Goal: Task Accomplishment & Management: Use online tool/utility

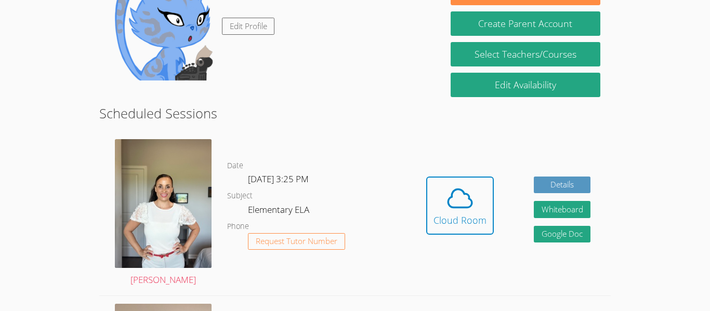
scroll to position [193, 0]
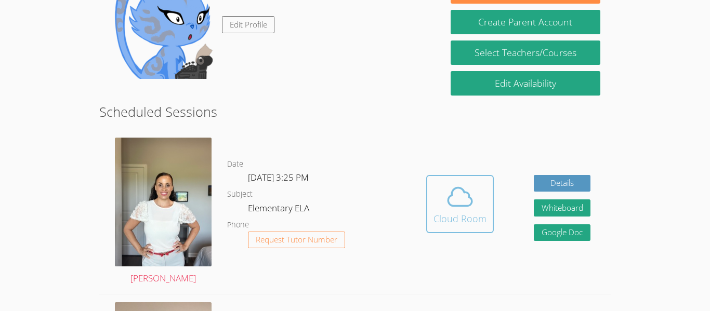
click at [470, 187] on icon at bounding box center [460, 197] width 29 height 29
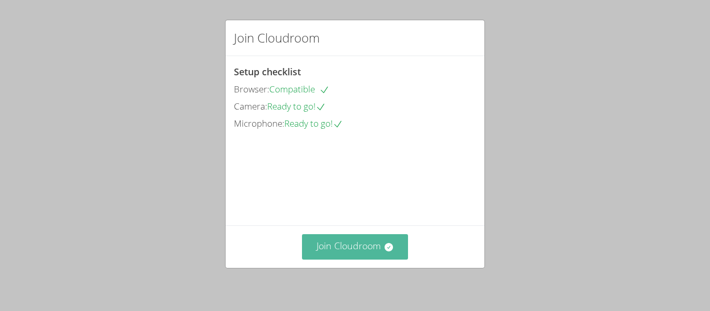
click at [351, 255] on button "Join Cloudroom" at bounding box center [355, 247] width 107 height 25
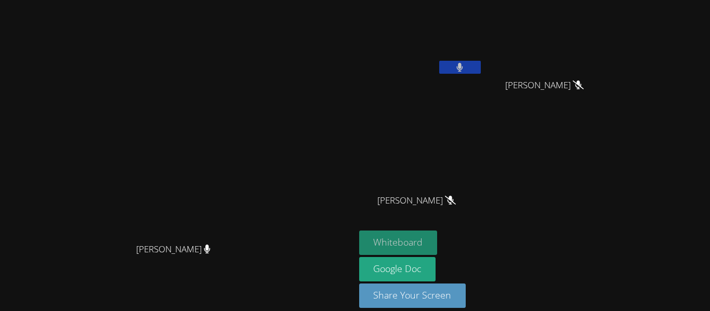
click at [438, 233] on button "Whiteboard" at bounding box center [398, 243] width 79 height 24
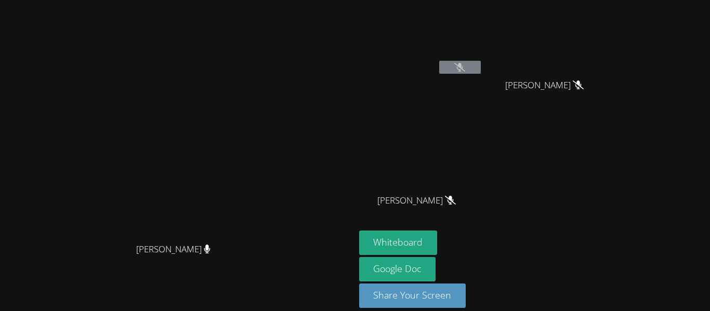
click at [481, 72] on button at bounding box center [460, 67] width 42 height 13
click at [481, 68] on button at bounding box center [460, 67] width 42 height 13
click at [481, 69] on button at bounding box center [460, 67] width 42 height 13
click at [481, 71] on button at bounding box center [460, 67] width 42 height 13
click at [481, 72] on button at bounding box center [460, 67] width 42 height 13
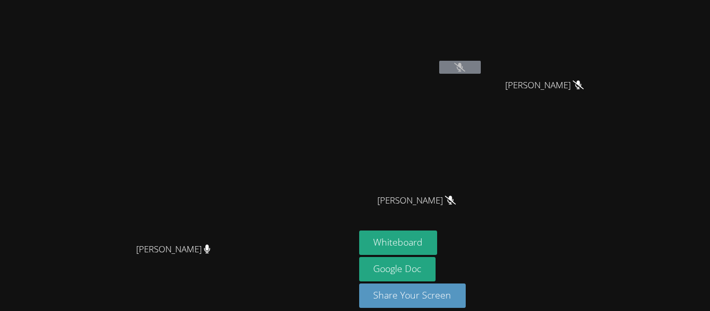
click at [481, 63] on button at bounding box center [460, 67] width 42 height 13
click at [465, 69] on icon at bounding box center [459, 67] width 11 height 9
click at [465, 67] on icon at bounding box center [459, 67] width 11 height 9
